Goal: Information Seeking & Learning: Learn about a topic

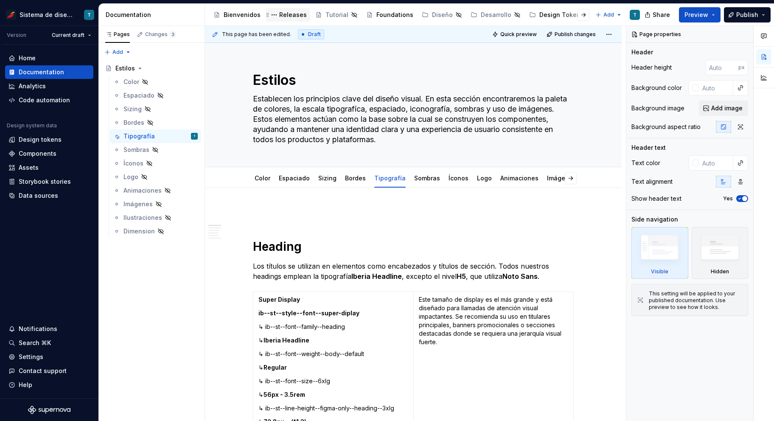
click at [289, 14] on div "Releases" at bounding box center [293, 15] width 28 height 8
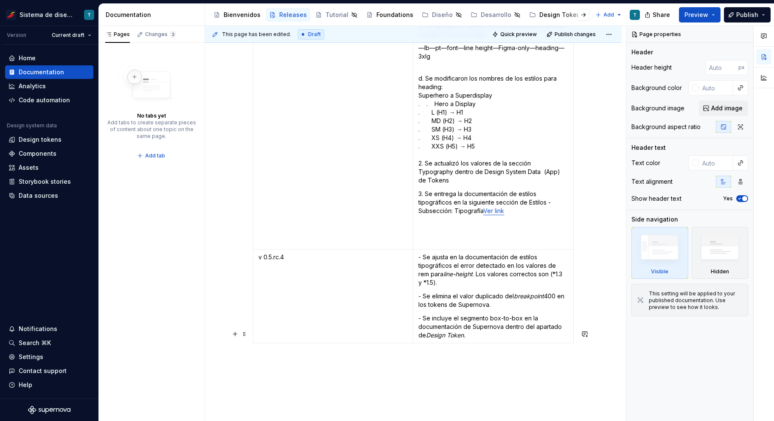
scroll to position [4503, 0]
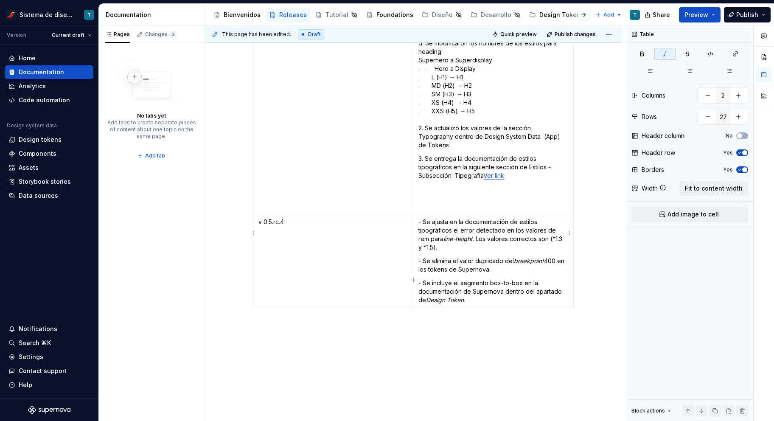
click at [475, 279] on p "- Se incluye el segmento box-to-box en la documentación de Supernova dentro del…" at bounding box center [493, 291] width 150 height 25
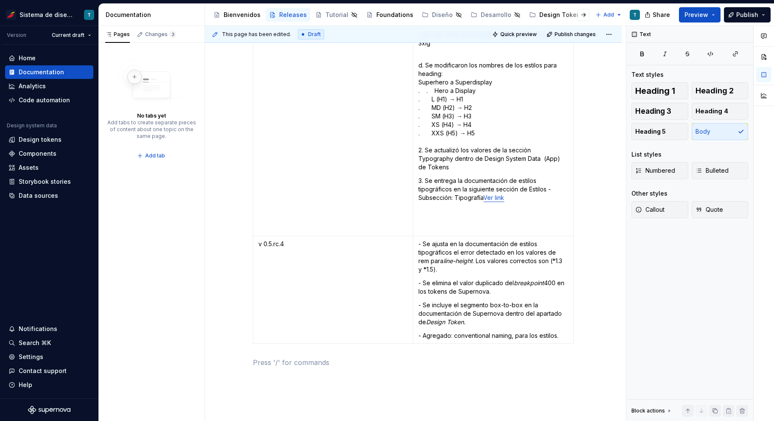
scroll to position [4436, 0]
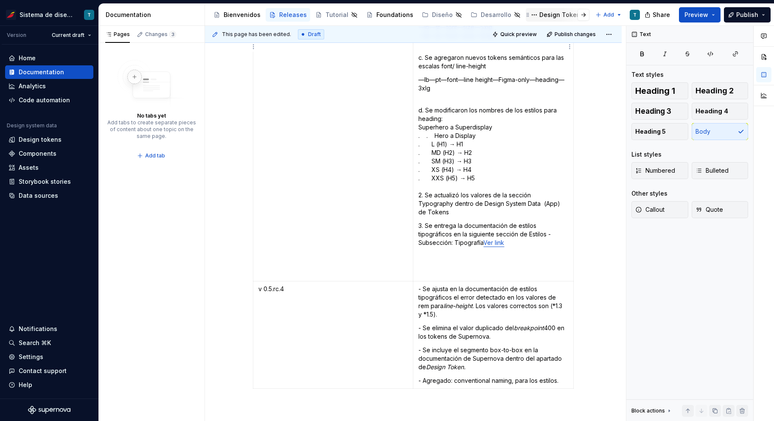
click at [549, 16] on div "Design Tokens" at bounding box center [561, 15] width 45 height 8
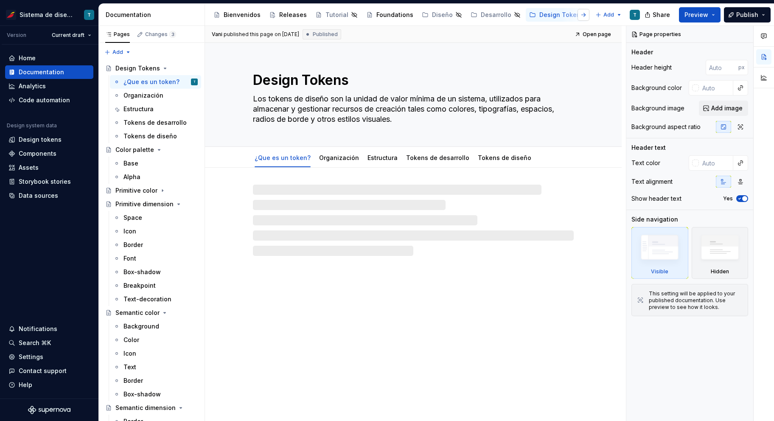
click at [581, 14] on button "button" at bounding box center [584, 15] width 12 height 12
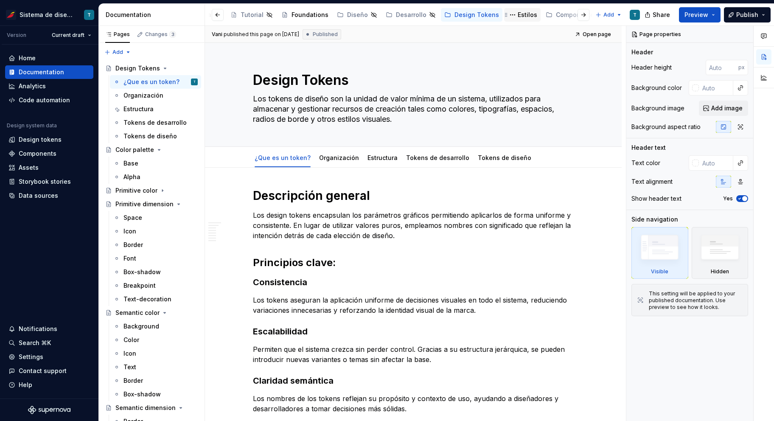
scroll to position [0, 85]
click at [518, 15] on div "Estilos" at bounding box center [528, 15] width 20 height 8
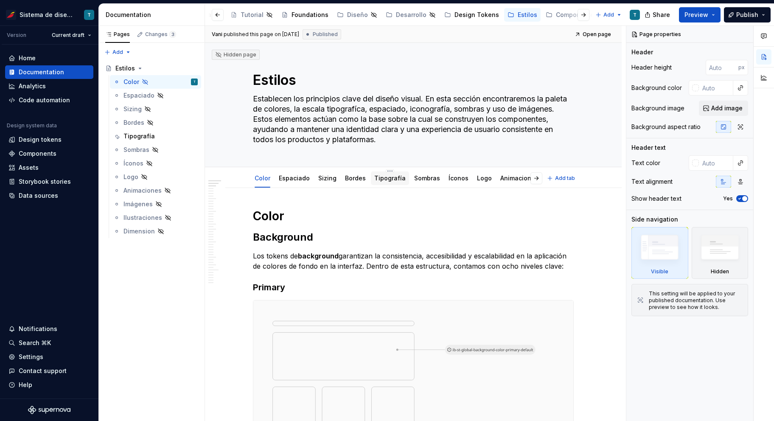
click at [387, 177] on link "Tipografía" at bounding box center [389, 177] width 31 height 7
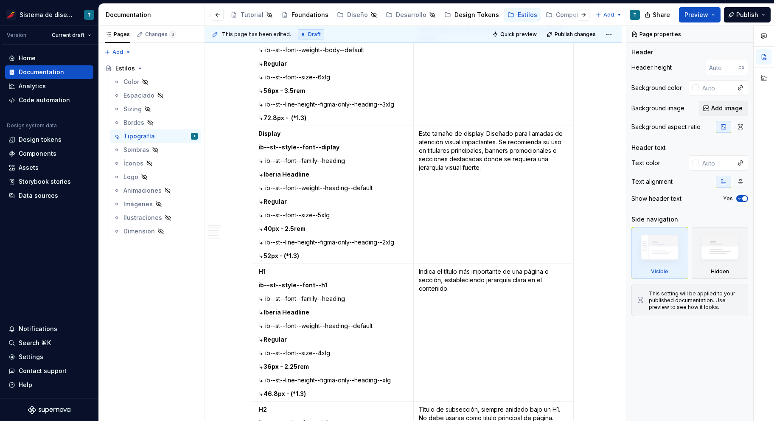
scroll to position [308, 0]
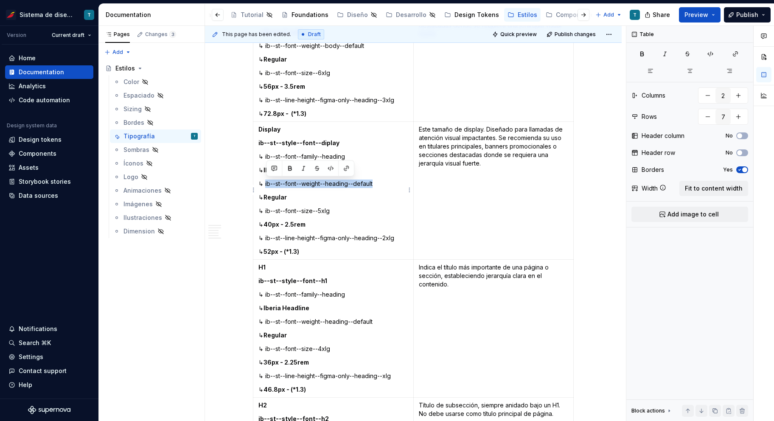
drag, startPoint x: 377, startPoint y: 183, endPoint x: 266, endPoint y: 184, distance: 111.2
click at [266, 184] on p "↳ ib--st--font--weight--heading--default" at bounding box center [333, 183] width 150 height 8
copy p "ib--st--font--weight--heading--default"
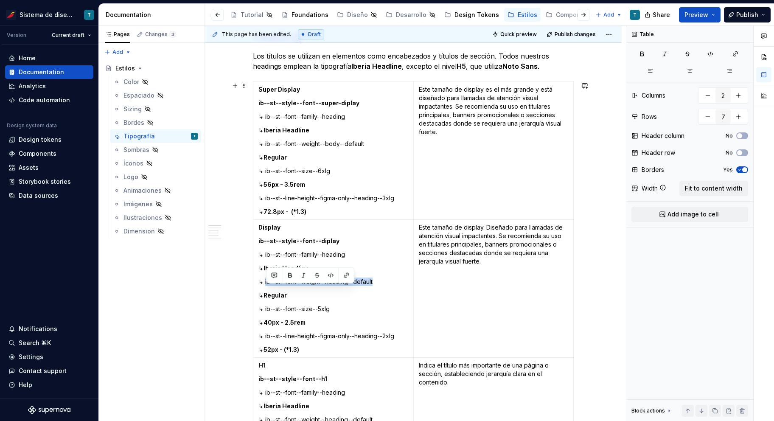
scroll to position [201, 0]
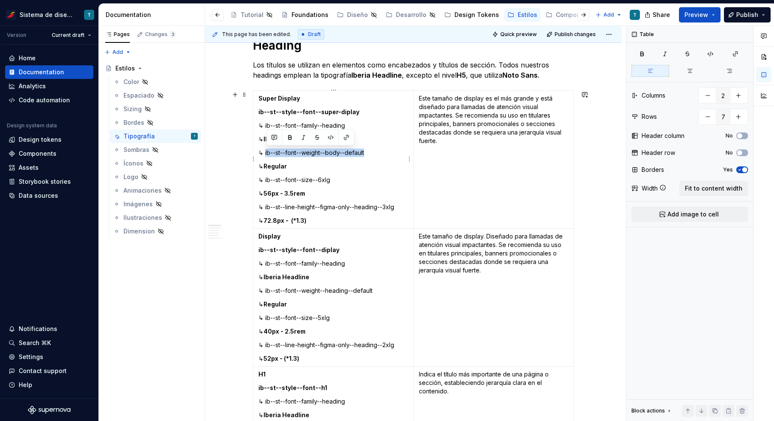
drag, startPoint x: 370, startPoint y: 154, endPoint x: 266, endPoint y: 151, distance: 104.0
click at [266, 151] on p "↳ ib--st--font--weight--body--default" at bounding box center [333, 153] width 150 height 8
click at [346, 152] on p "↳ ib--st--font--weight--heading--default" at bounding box center [333, 153] width 150 height 8
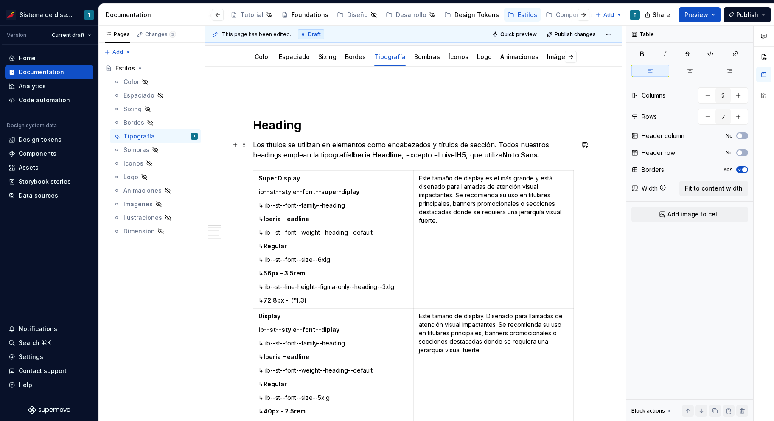
scroll to position [108, 0]
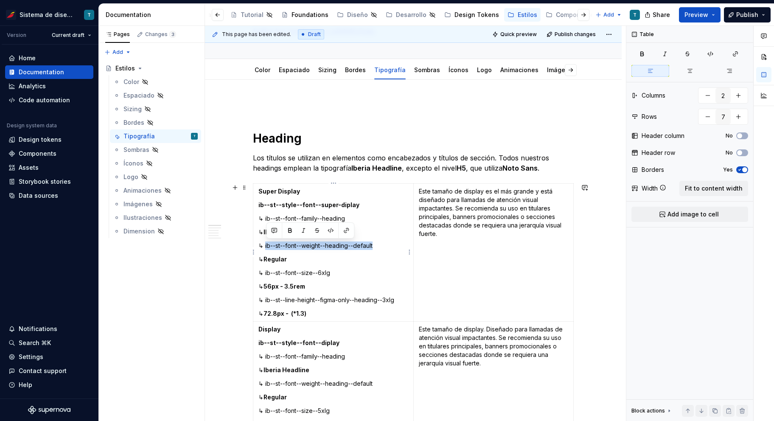
drag, startPoint x: 378, startPoint y: 244, endPoint x: 266, endPoint y: 244, distance: 112.0
click at [266, 244] on p "↳ ib--st--font--weight--heading--default" at bounding box center [333, 245] width 150 height 8
copy p "ib--st--font--weight--heading--default"
click at [388, 266] on td "Super Display ib--st--style--font--super-diplay ↳ ib--st--font--family--heading…" at bounding box center [333, 253] width 160 height 138
drag, startPoint x: 377, startPoint y: 244, endPoint x: 266, endPoint y: 244, distance: 111.2
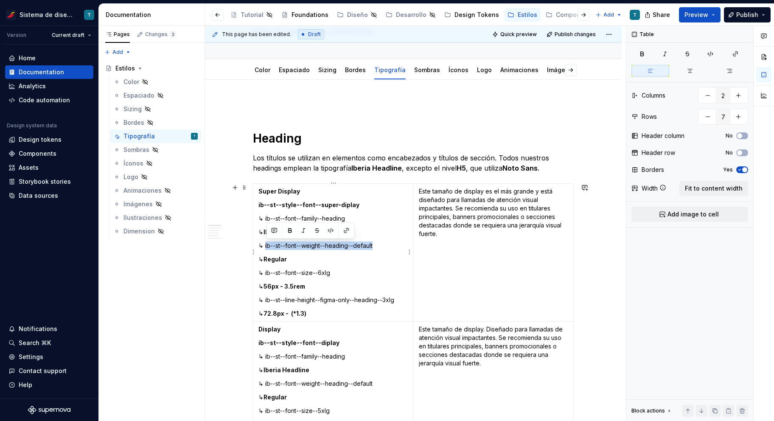
click at [266, 244] on p "↳ ib--st--font--weight--heading--default" at bounding box center [333, 245] width 150 height 8
copy p "ib--st--font--weight--heading--default"
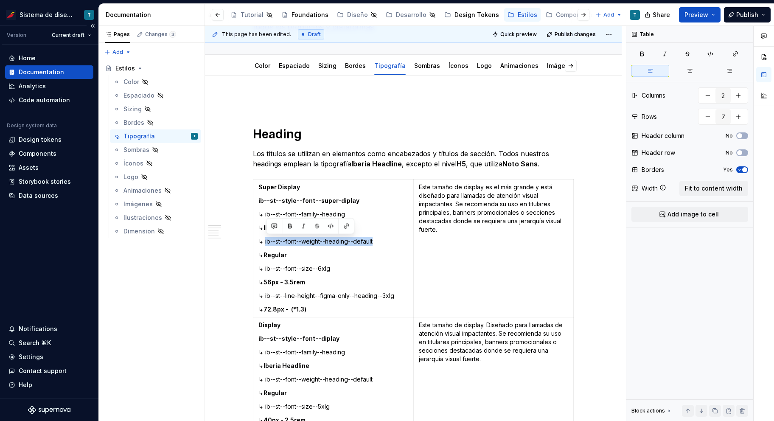
click at [40, 75] on div "Documentation" at bounding box center [41, 72] width 45 height 8
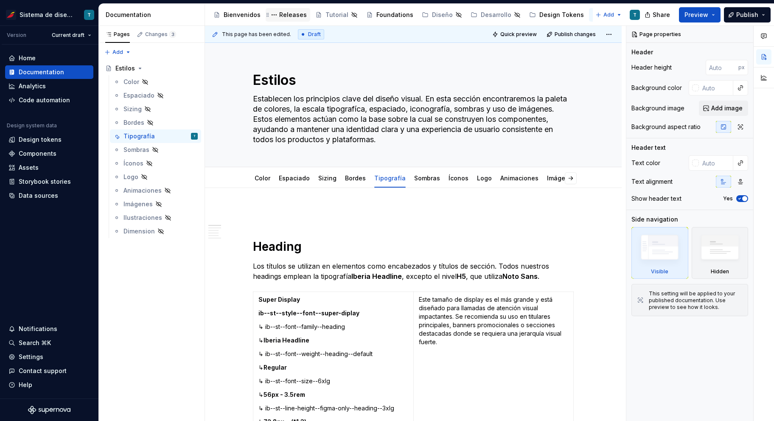
click at [289, 15] on div "Releases" at bounding box center [293, 15] width 28 height 8
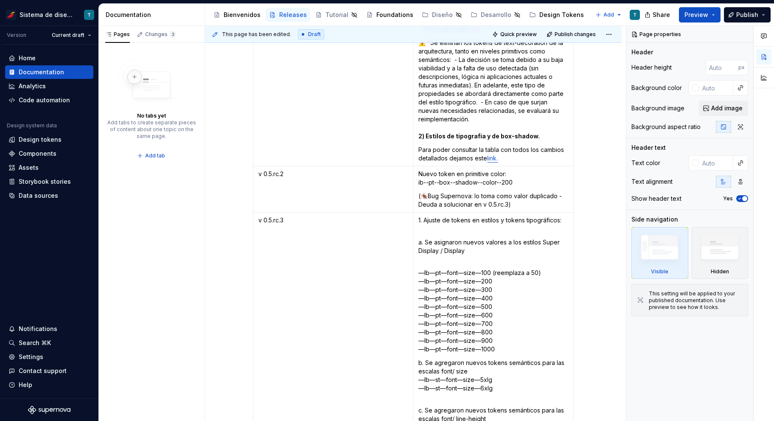
scroll to position [4535, 0]
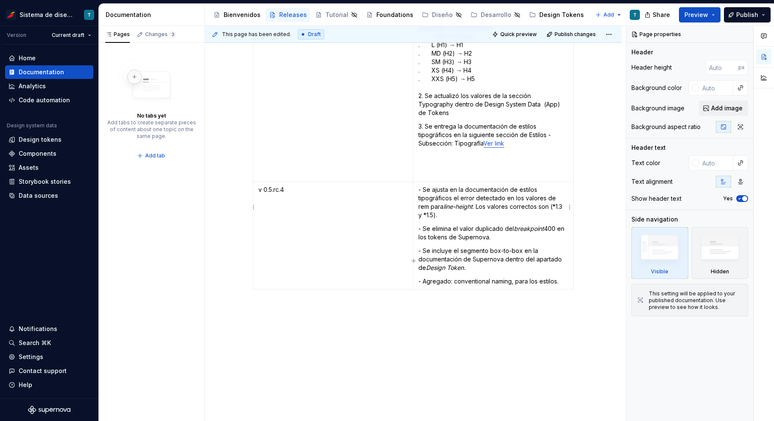
type textarea "*"
click at [562, 277] on p "- Agregado: conventional naming, para los estilos." at bounding box center [493, 281] width 150 height 8
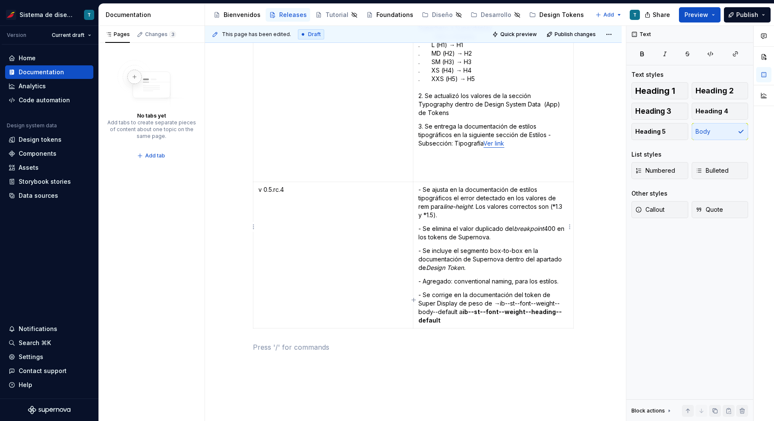
click at [491, 291] on p "- Se corrige en la documentación del token de Super Display de peso de →ib--st-…" at bounding box center [493, 308] width 150 height 34
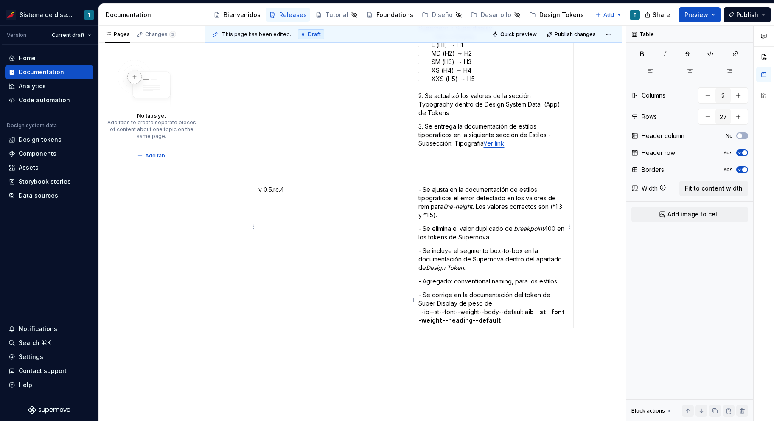
click at [531, 291] on p "- Se corrige en la documentación del token de Super Display de peso de →ib--st-…" at bounding box center [493, 308] width 150 height 34
drag, startPoint x: 424, startPoint y: 284, endPoint x: 419, endPoint y: 284, distance: 5.1
click at [419, 291] on p "- Se corrige en la documentación del token de Super Display de peso de →ib--st-…" at bounding box center [493, 308] width 150 height 34
click at [531, 291] on p "- Se corrige en la documentación del token de Super Display de peso de ib--st--…" at bounding box center [493, 308] width 150 height 34
paste div
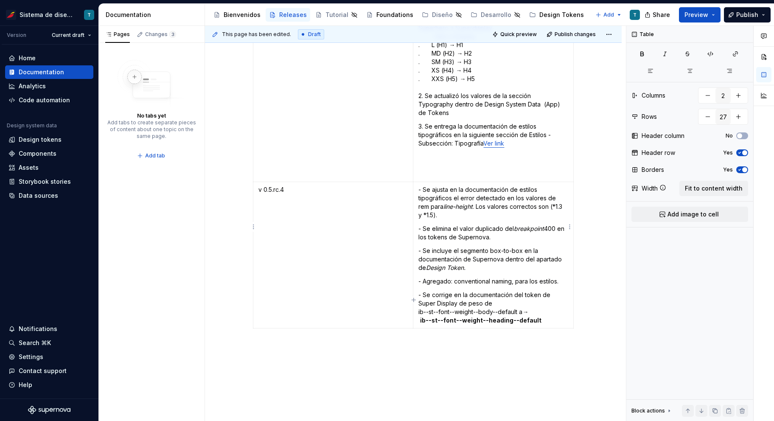
click at [524, 291] on p "- Se corrige en la documentación del token de Super Display de peso de ib--st--…" at bounding box center [493, 308] width 150 height 34
click at [420, 293] on p "- Se corrige en la documentación del token de Super Display de peso de ib--st--…" at bounding box center [493, 308] width 150 height 34
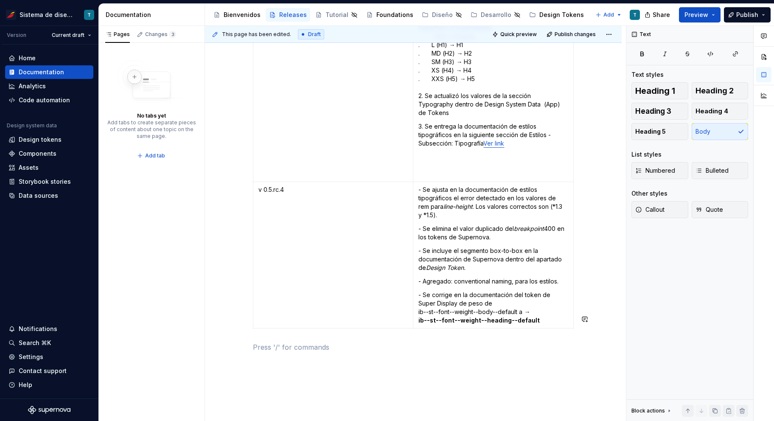
click at [493, 291] on p "- Se corrige en la documentación del token de Super Display de peso de ib--st--…" at bounding box center [493, 308] width 150 height 34
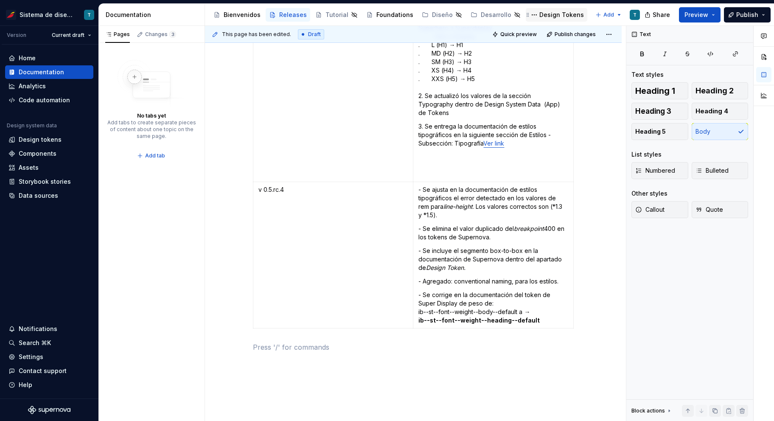
click at [549, 14] on div "Design Tokens" at bounding box center [561, 15] width 45 height 8
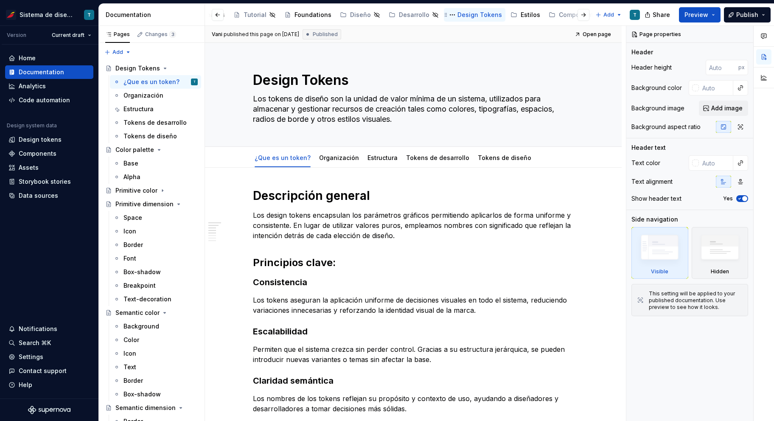
scroll to position [0, 85]
click at [518, 15] on div "Estilos" at bounding box center [528, 15] width 20 height 8
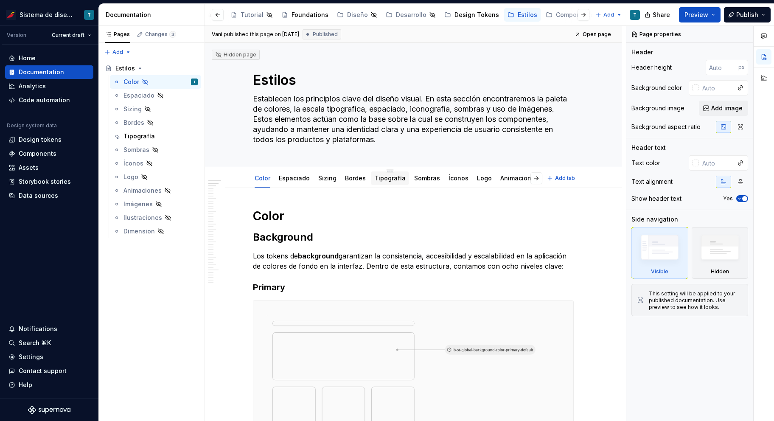
click at [390, 171] on div "Tipografía" at bounding box center [390, 178] width 38 height 14
click at [391, 175] on link "Tipografía" at bounding box center [389, 177] width 31 height 7
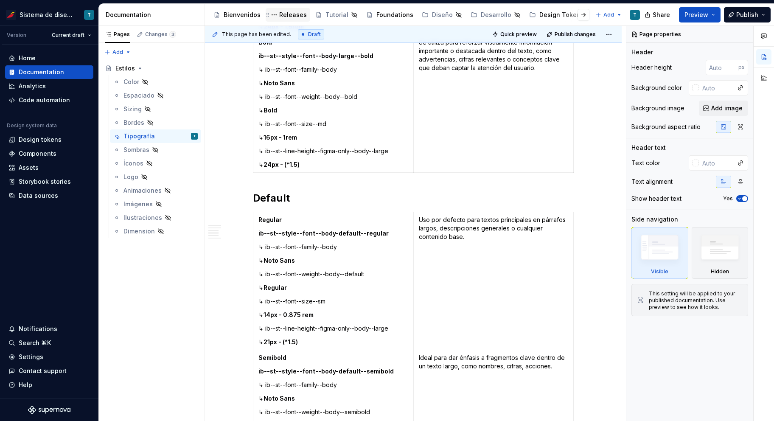
click at [290, 16] on div "Releases" at bounding box center [293, 15] width 28 height 8
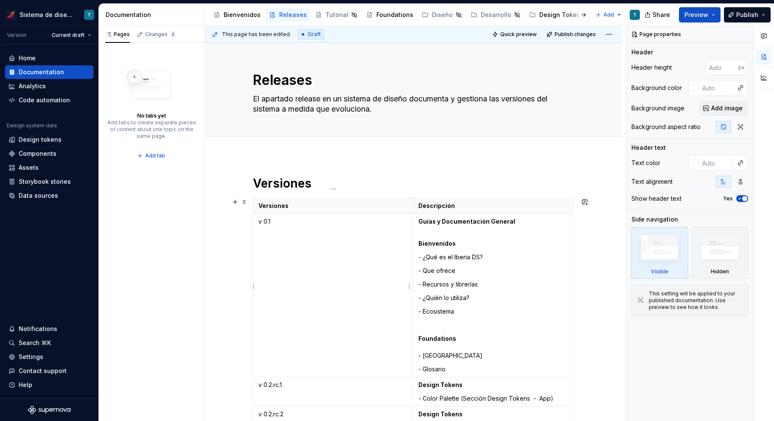
scroll to position [8, 0]
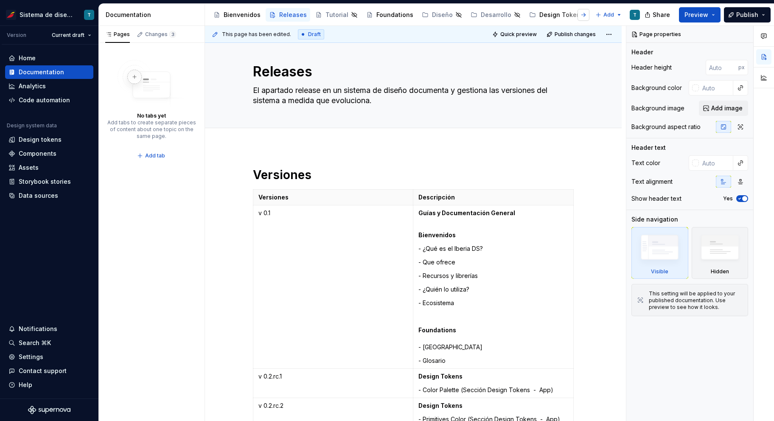
click at [585, 13] on button "button" at bounding box center [584, 15] width 12 height 12
click at [518, 15] on div "Estilos" at bounding box center [528, 15] width 20 height 8
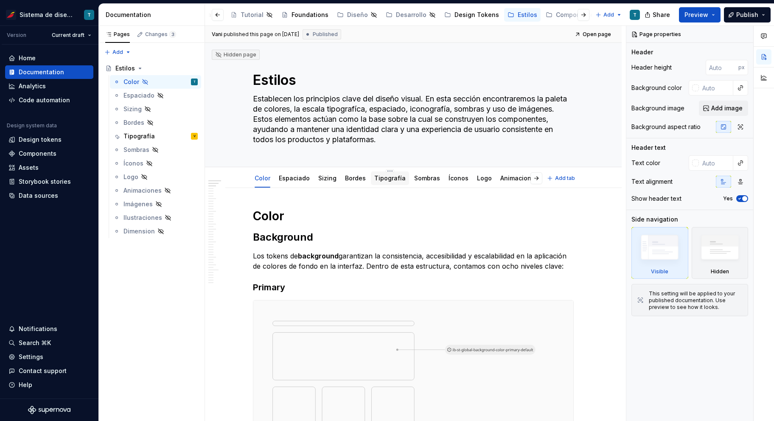
click at [387, 181] on link "Tipografía" at bounding box center [389, 177] width 31 height 7
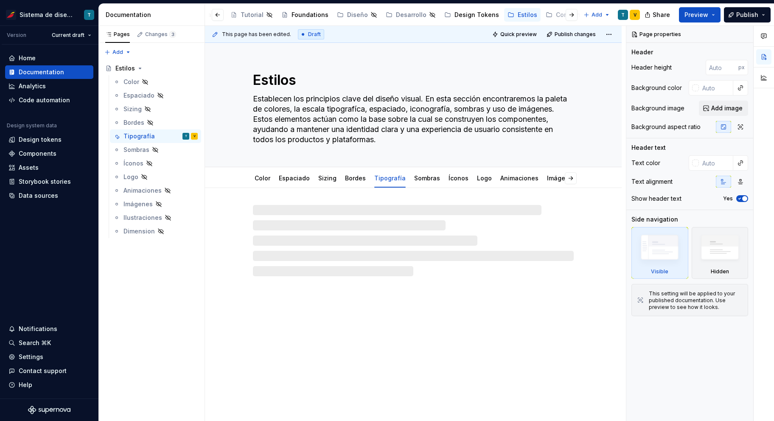
type textarea "*"
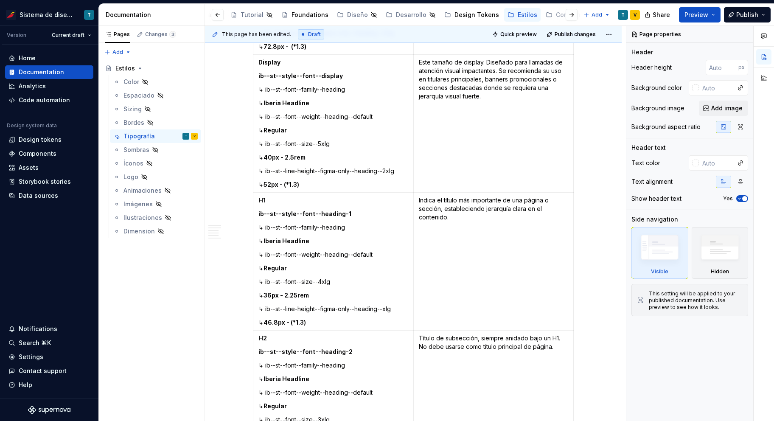
scroll to position [379, 0]
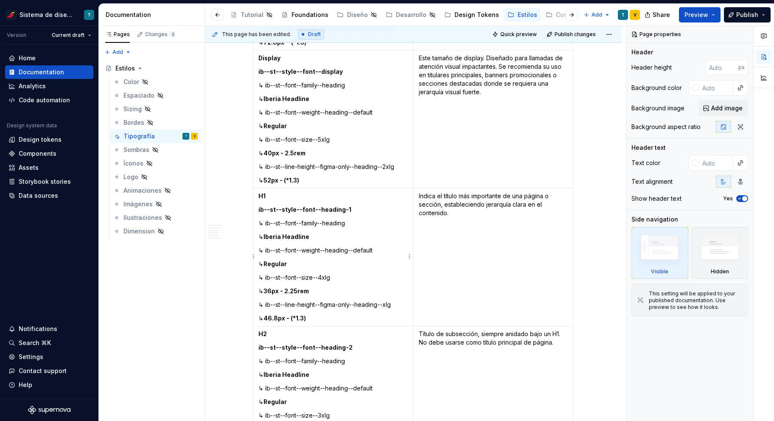
click at [345, 209] on strong "ib--st--style--font--heading-1" at bounding box center [304, 209] width 93 height 7
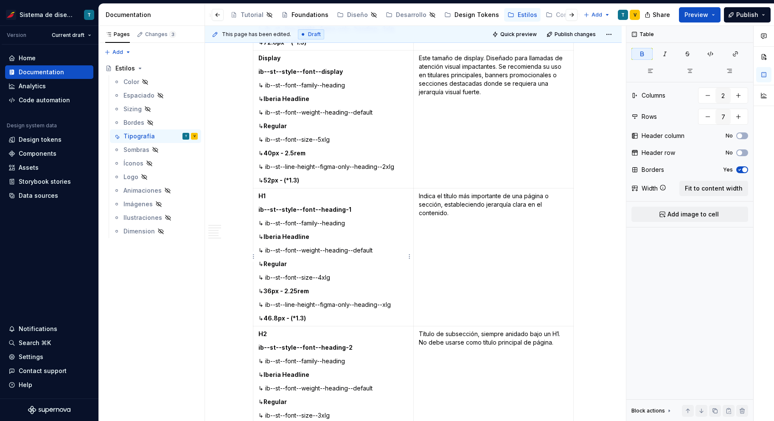
click at [343, 210] on strong "ib--st--style--font--heading-1" at bounding box center [304, 209] width 93 height 7
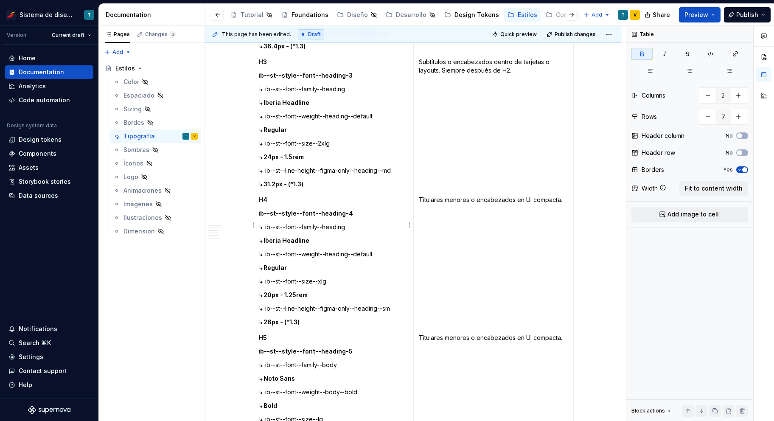
scroll to position [825, 0]
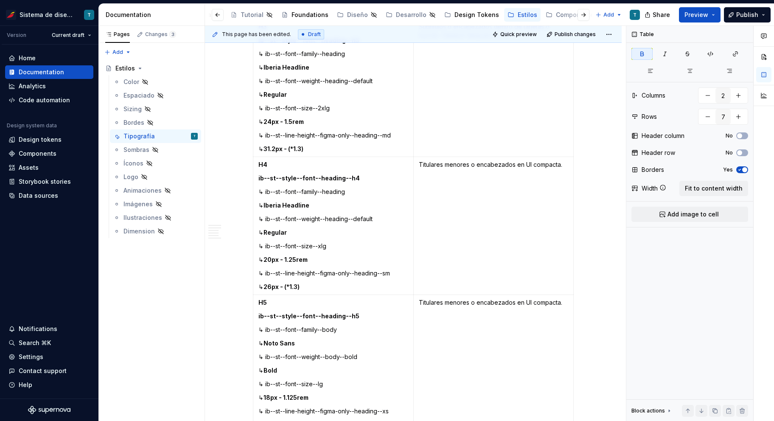
type textarea "*"
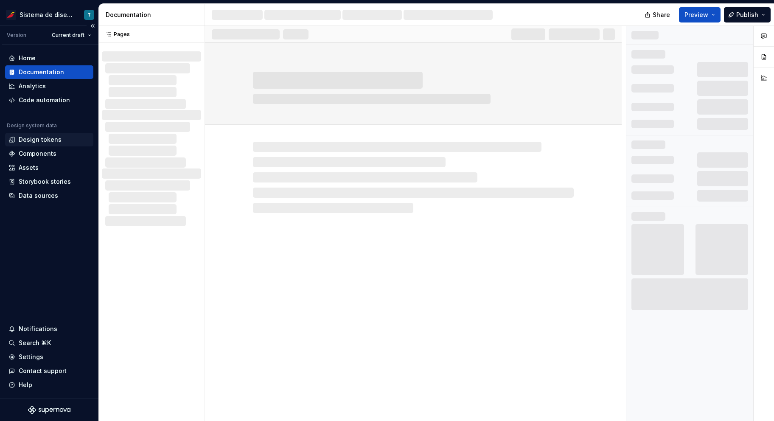
click at [37, 137] on div "Design tokens" at bounding box center [40, 139] width 43 height 8
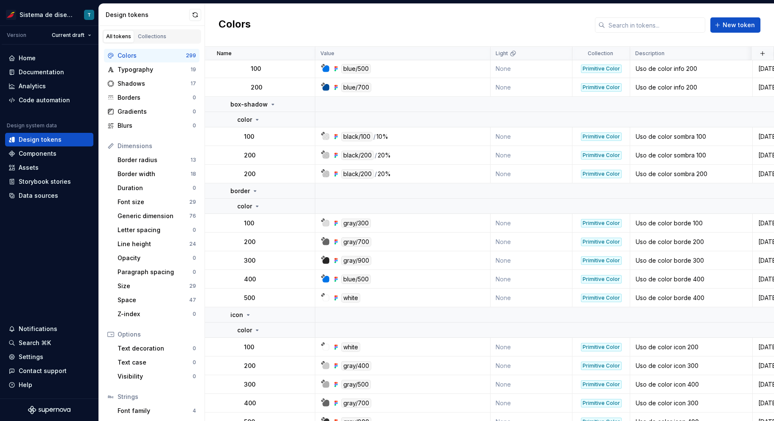
scroll to position [6801, 0]
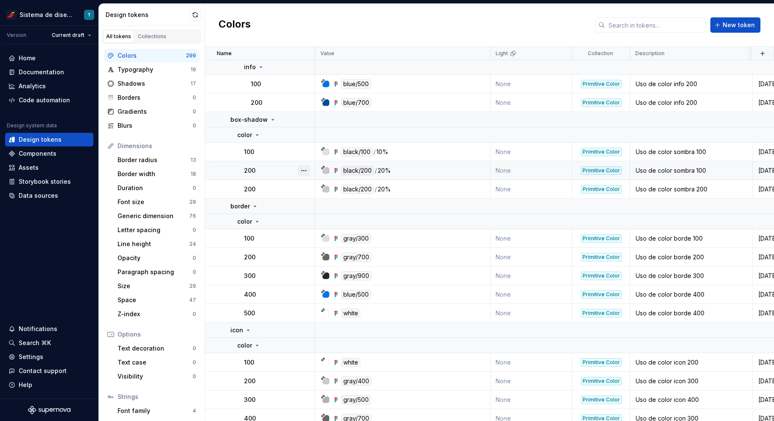
click at [304, 170] on button "button" at bounding box center [304, 171] width 12 height 12
click at [291, 189] on html "Sistema de diseño Iberia T Version Current draft Home Documentation Analytics C…" at bounding box center [387, 210] width 774 height 421
click at [308, 188] on button "button" at bounding box center [304, 189] width 12 height 12
click at [272, 188] on html "Sistema de diseño Iberia T Version Current draft Home Documentation Analytics C…" at bounding box center [387, 210] width 774 height 421
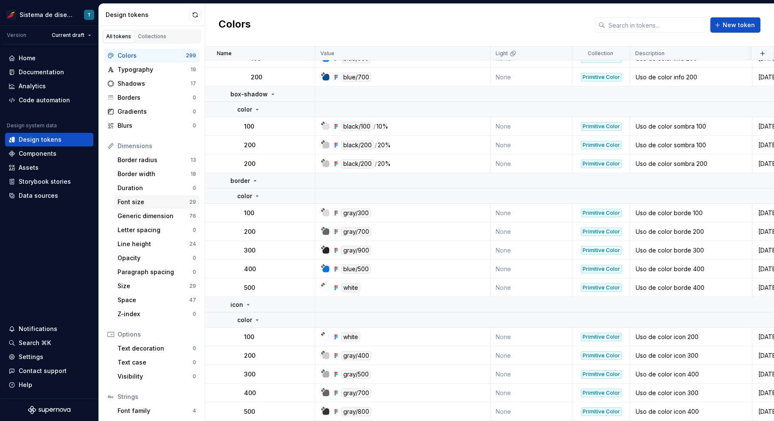
click at [169, 200] on div "Font size" at bounding box center [154, 202] width 72 height 8
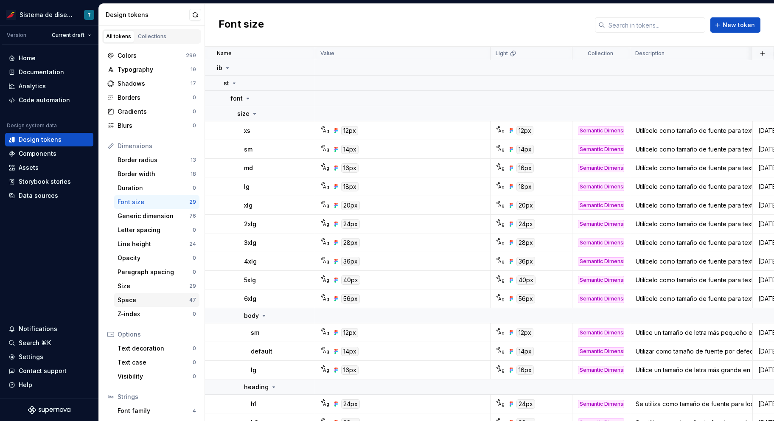
click at [161, 300] on div "Space" at bounding box center [154, 300] width 72 height 8
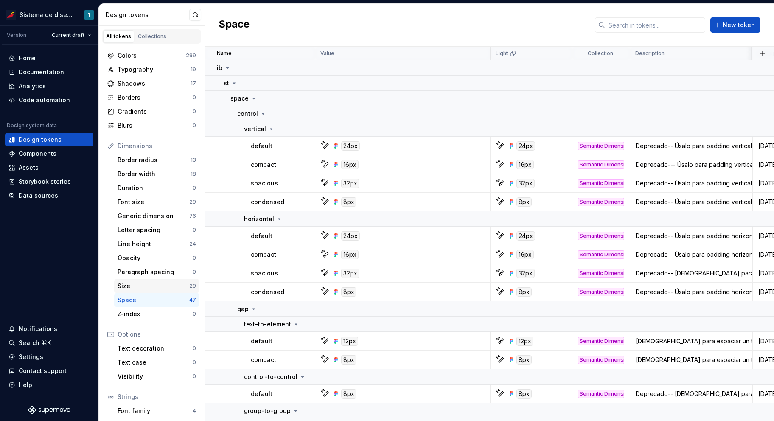
click at [145, 283] on div "Size" at bounding box center [154, 286] width 72 height 8
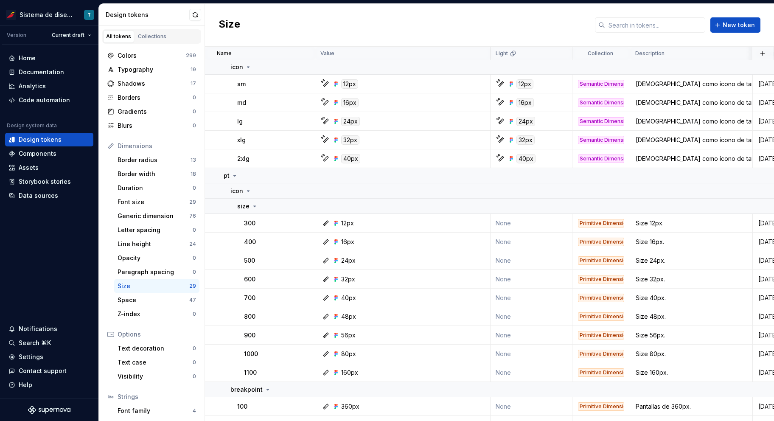
scroll to position [322, 0]
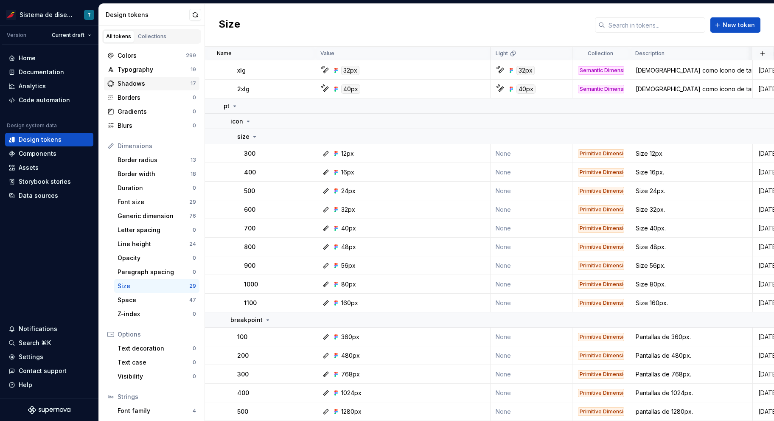
click at [165, 81] on div "Shadows" at bounding box center [154, 83] width 73 height 8
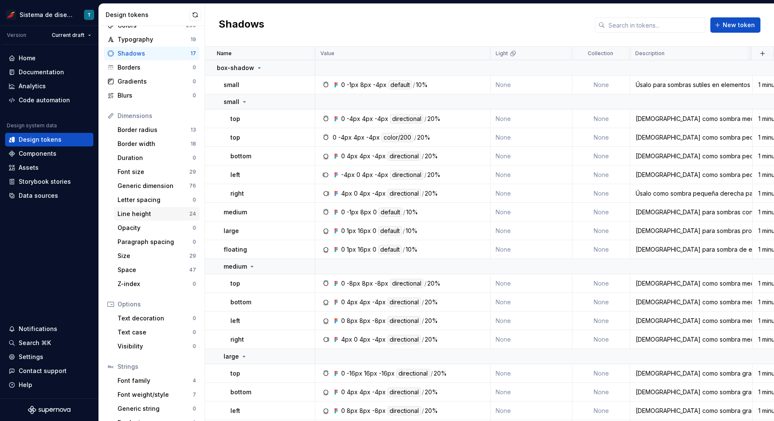
scroll to position [43, 0]
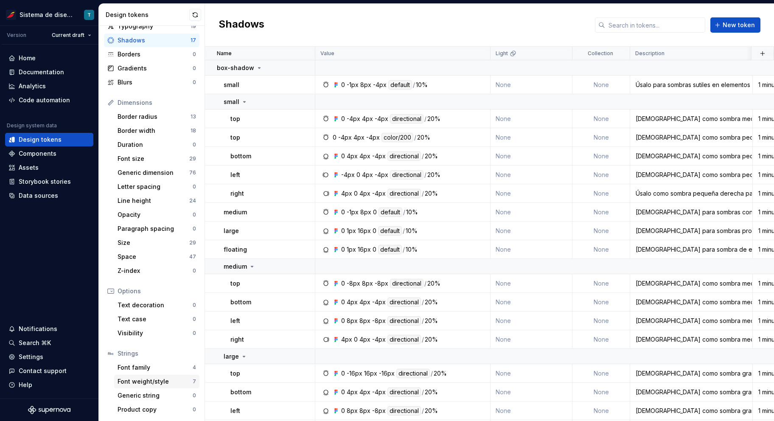
click at [166, 380] on div "Font weight/style" at bounding box center [155, 381] width 75 height 8
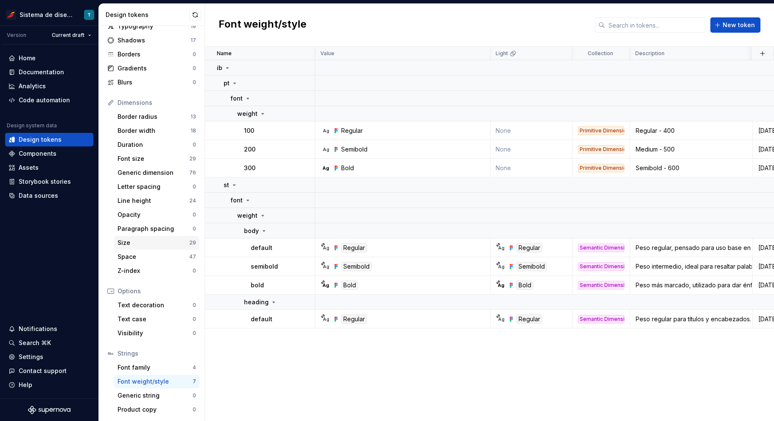
click at [145, 237] on div "Size 29" at bounding box center [156, 243] width 85 height 14
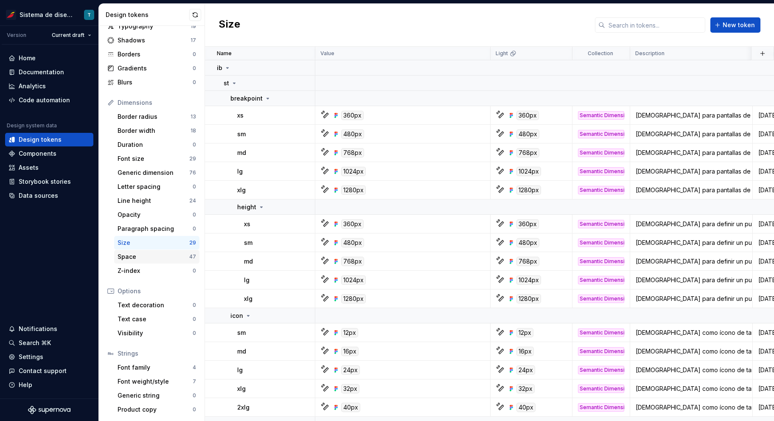
click at [142, 255] on div "Space" at bounding box center [154, 256] width 72 height 8
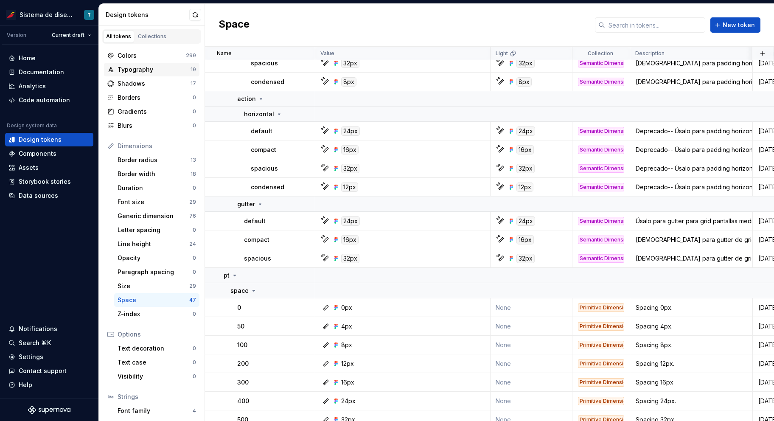
click at [135, 73] on div "Typography 19" at bounding box center [151, 70] width 95 height 14
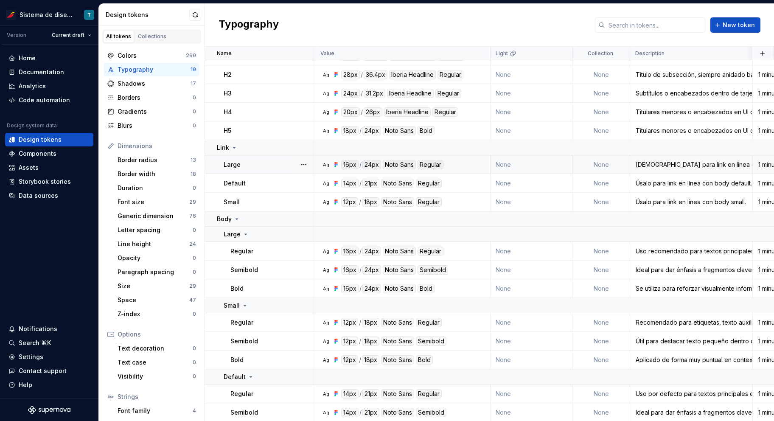
scroll to position [89, 0]
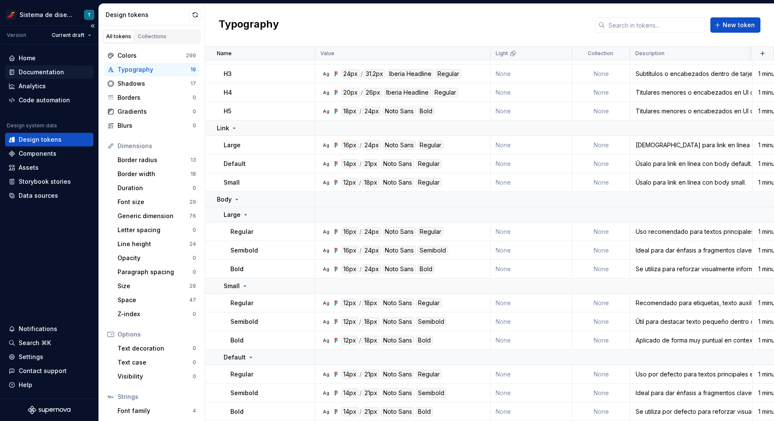
click at [45, 68] on div "Documentation" at bounding box center [41, 72] width 45 height 8
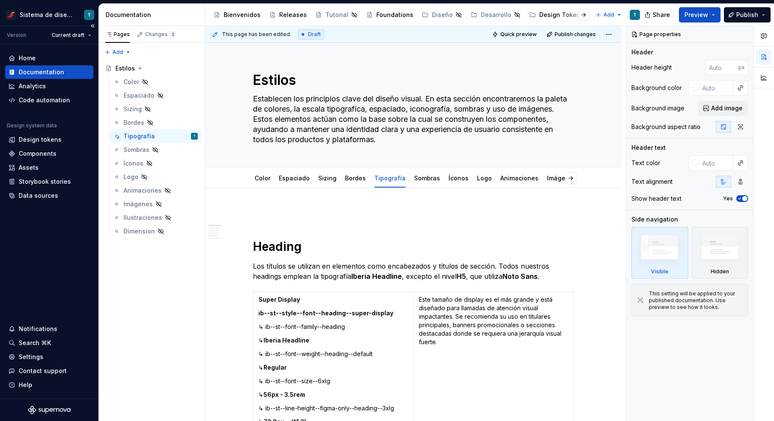
click at [74, 28] on div "Version Current draft" at bounding box center [50, 35] width 97 height 19
click at [72, 35] on html "Sistema de diseño Iberia T Version Current draft Home Documentation Analytics C…" at bounding box center [387, 210] width 774 height 421
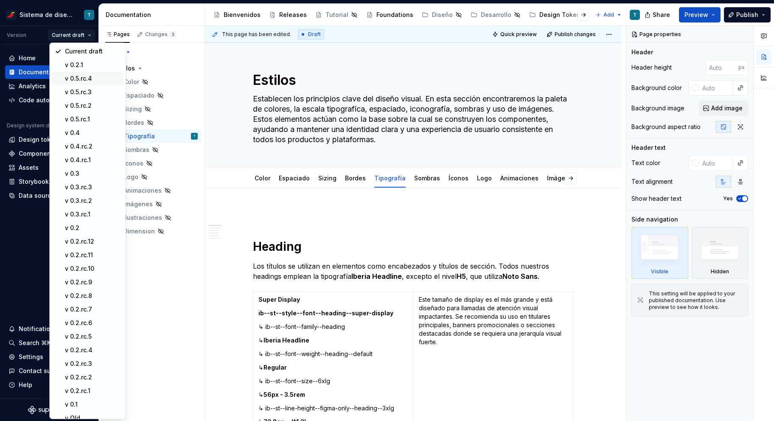
click at [94, 82] on div "v 0.5.rc.4" at bounding box center [92, 78] width 55 height 8
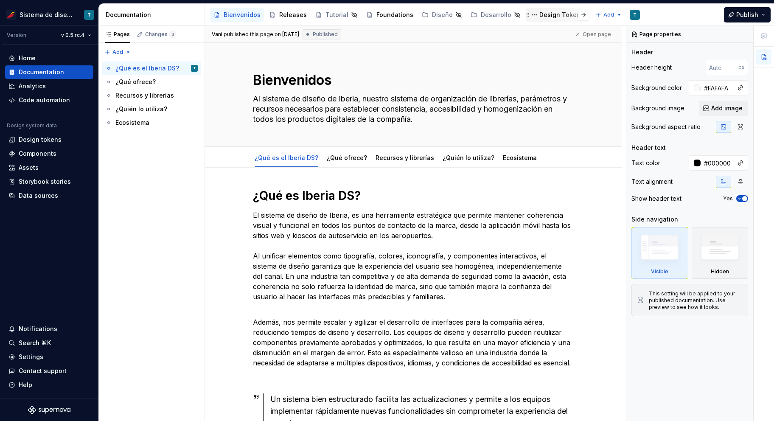
click at [540, 15] on div "Design Tokens" at bounding box center [561, 15] width 45 height 8
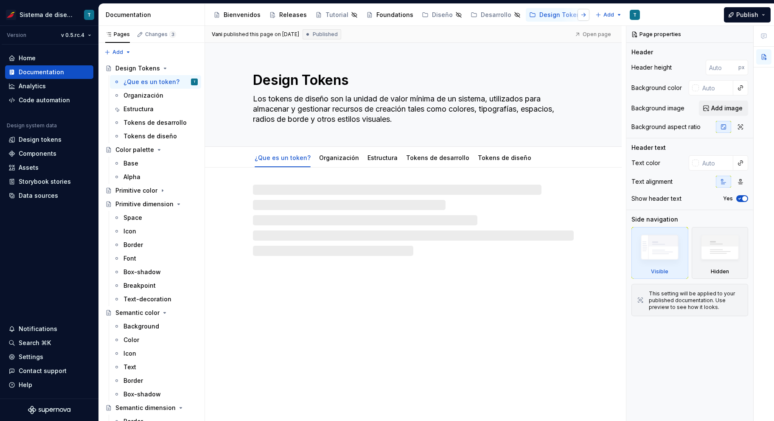
click at [583, 15] on button "button" at bounding box center [584, 15] width 12 height 12
click at [518, 14] on div "Estilos" at bounding box center [528, 15] width 20 height 8
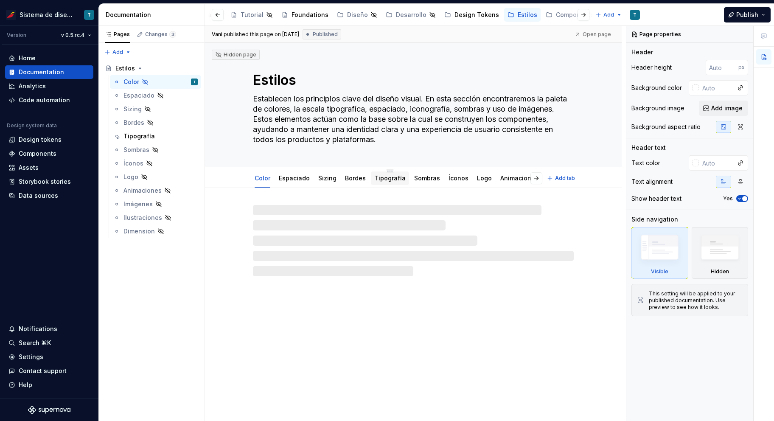
click at [387, 179] on link "Tipografía" at bounding box center [389, 177] width 31 height 7
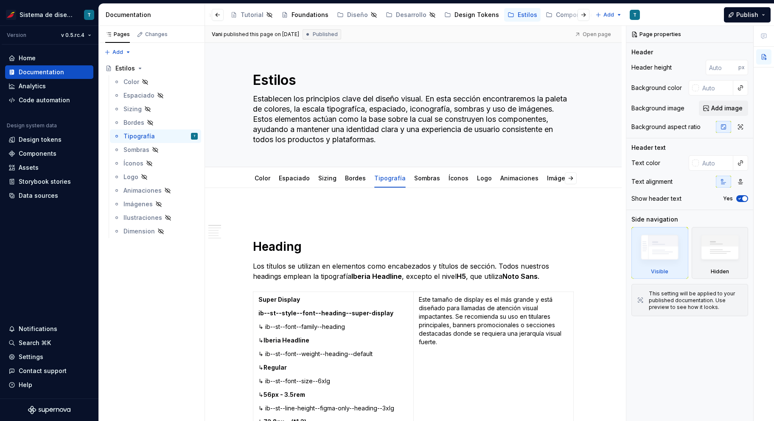
type textarea "*"
